Goal: Navigation & Orientation: Find specific page/section

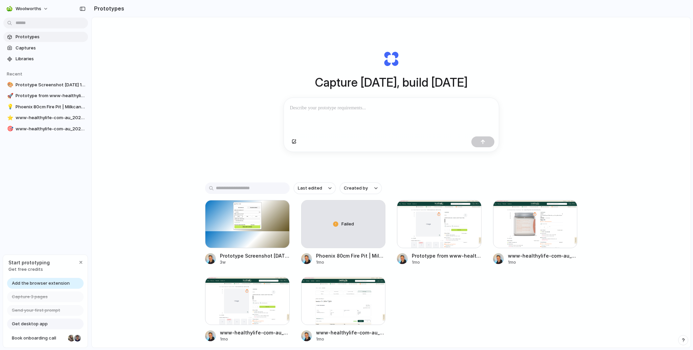
click at [31, 282] on span "Add the browser extension" at bounding box center [41, 283] width 58 height 7
